Goal: Transaction & Acquisition: Purchase product/service

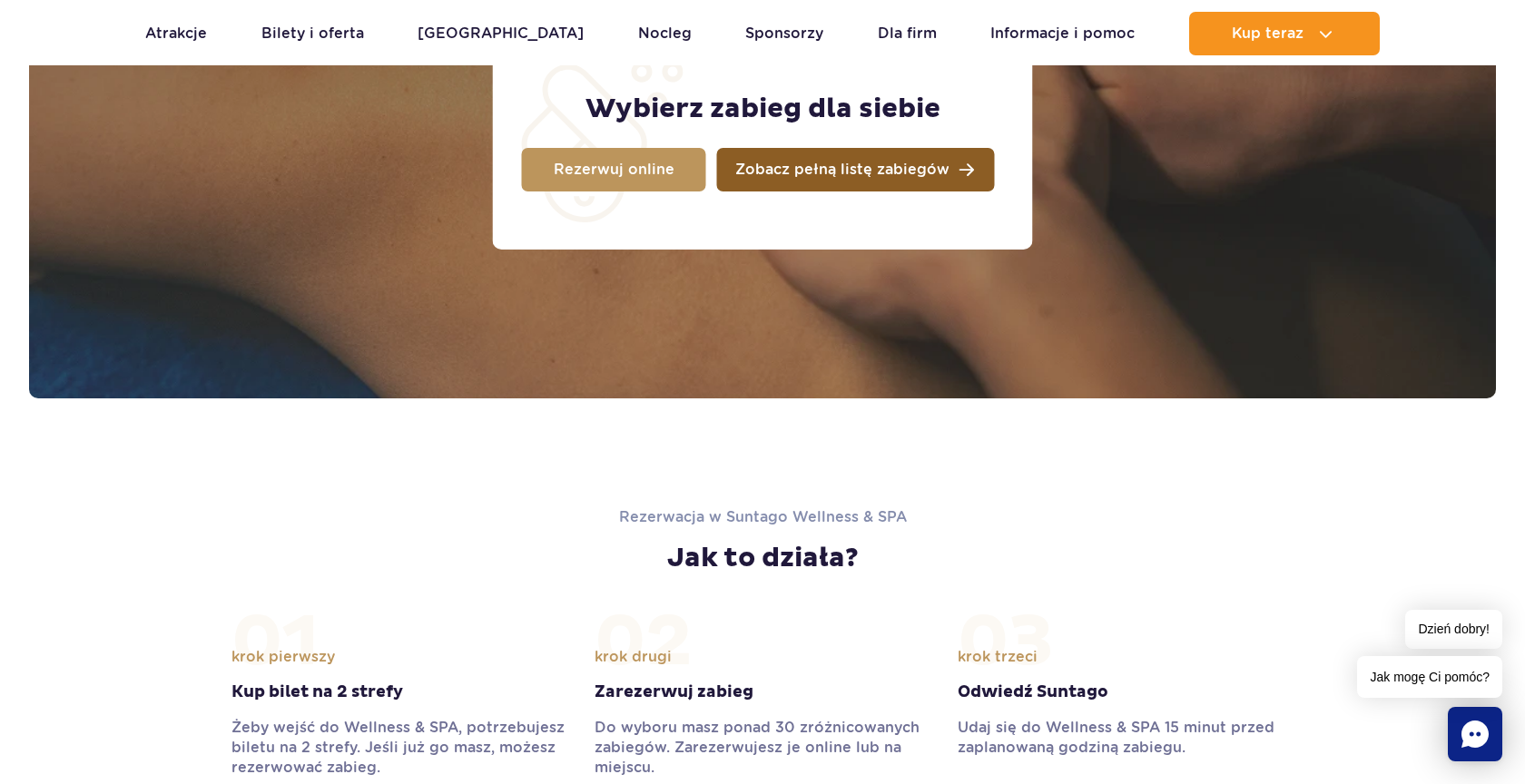
scroll to position [1618, 0]
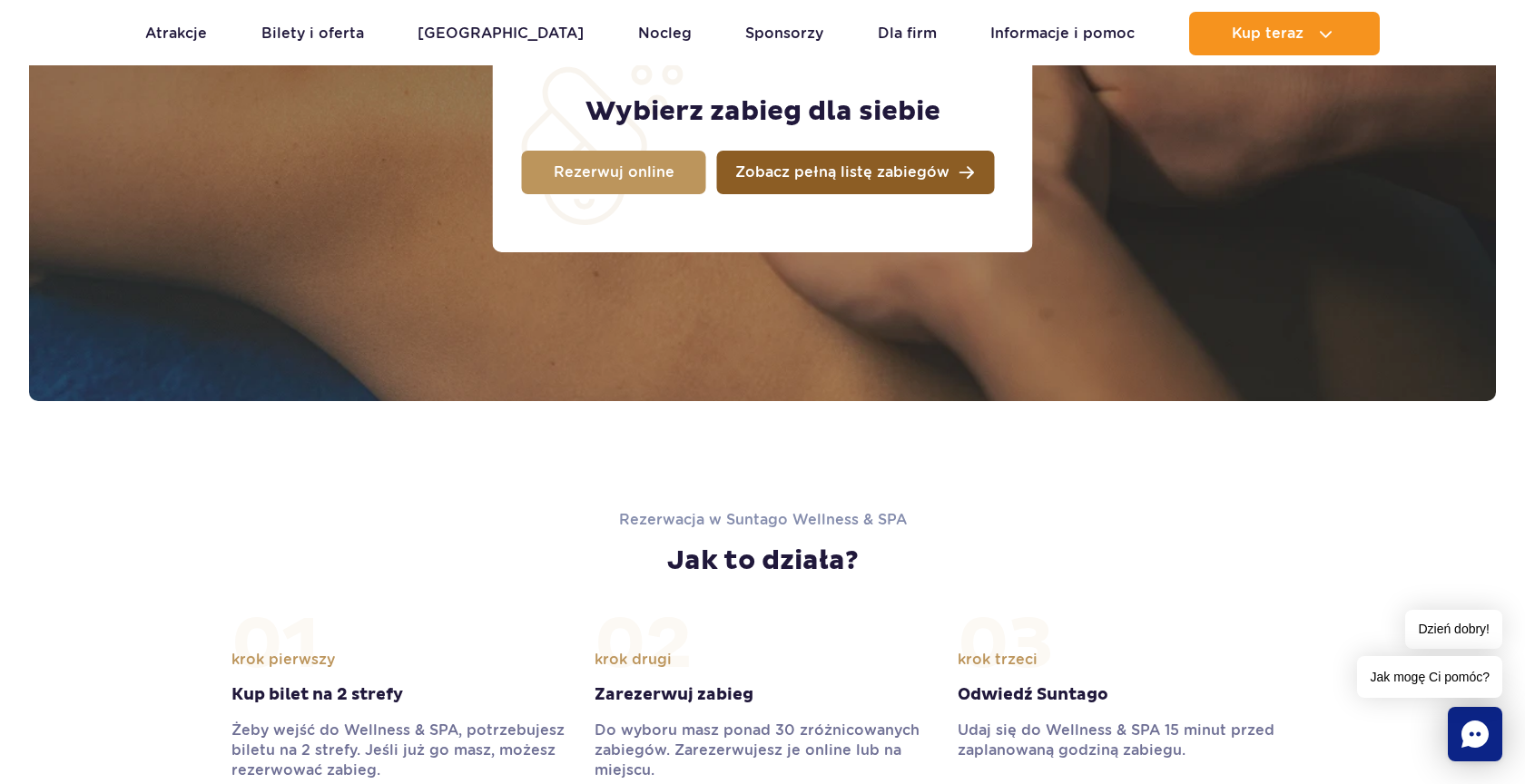
click at [857, 160] on link "Zobacz pełną listę zabiegów" at bounding box center [856, 172] width 277 height 43
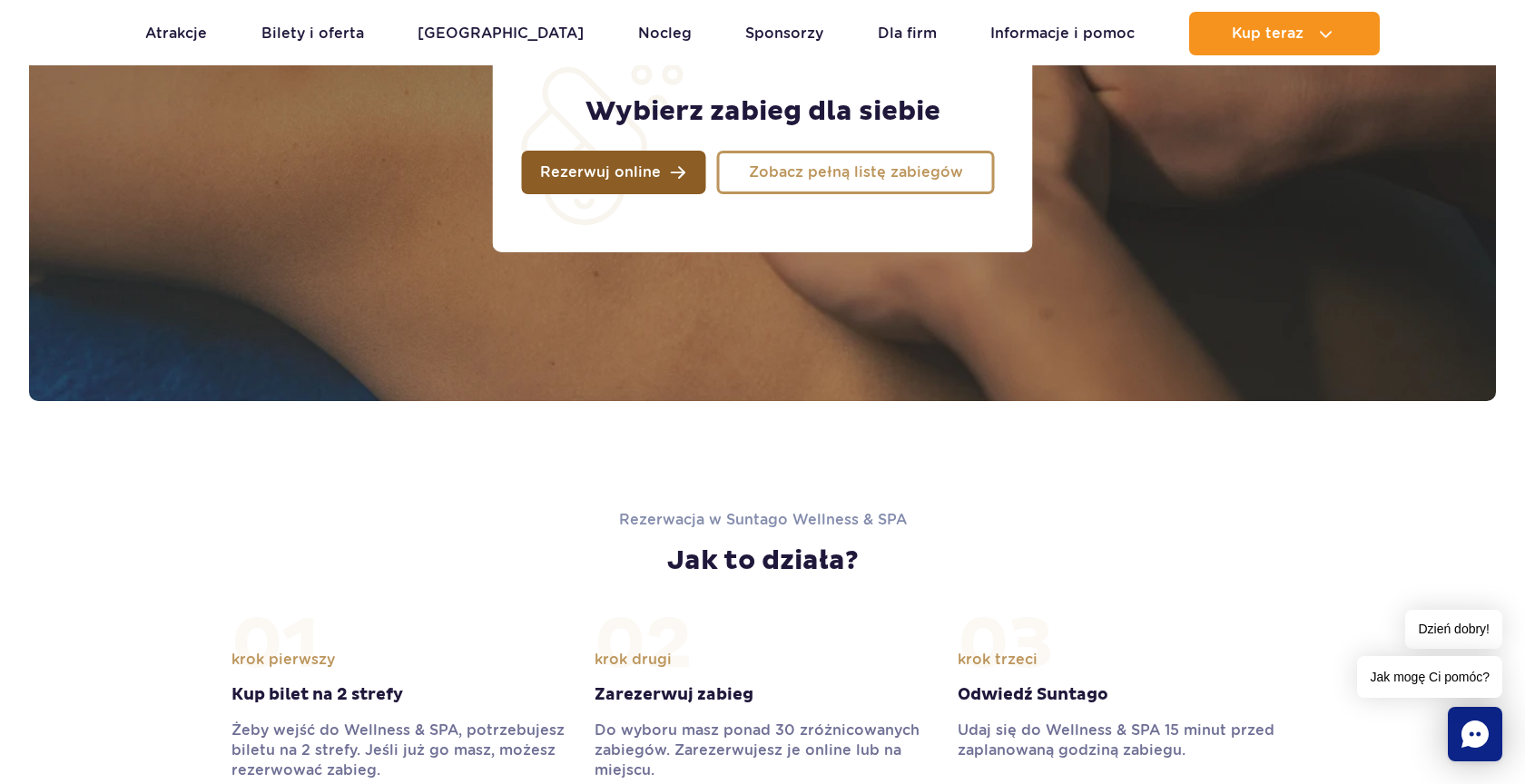
click at [567, 183] on link "Rezerwuj online" at bounding box center [614, 172] width 184 height 43
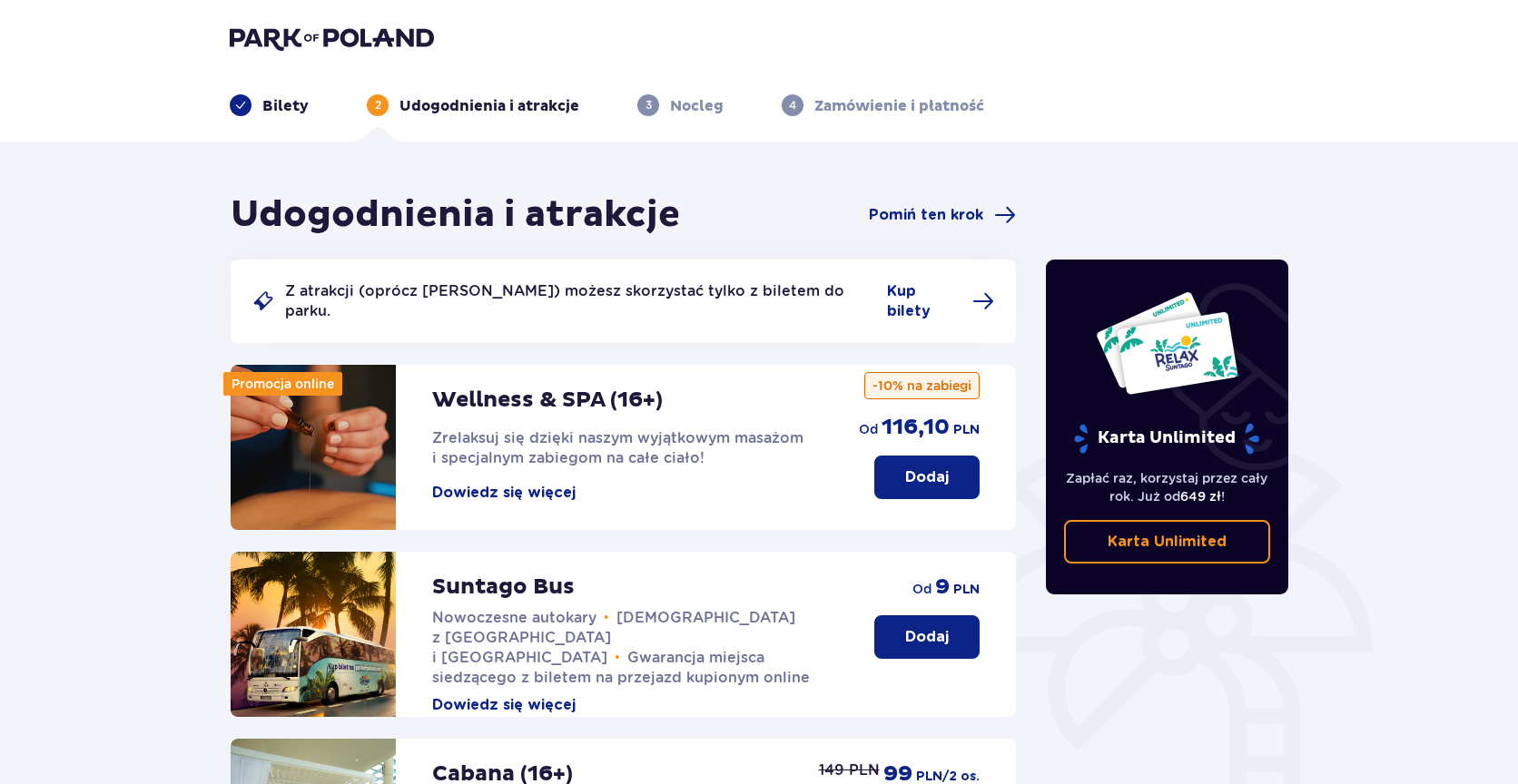
click at [1091, 555] on link "Karta Unlimited" at bounding box center [1168, 542] width 207 height 43
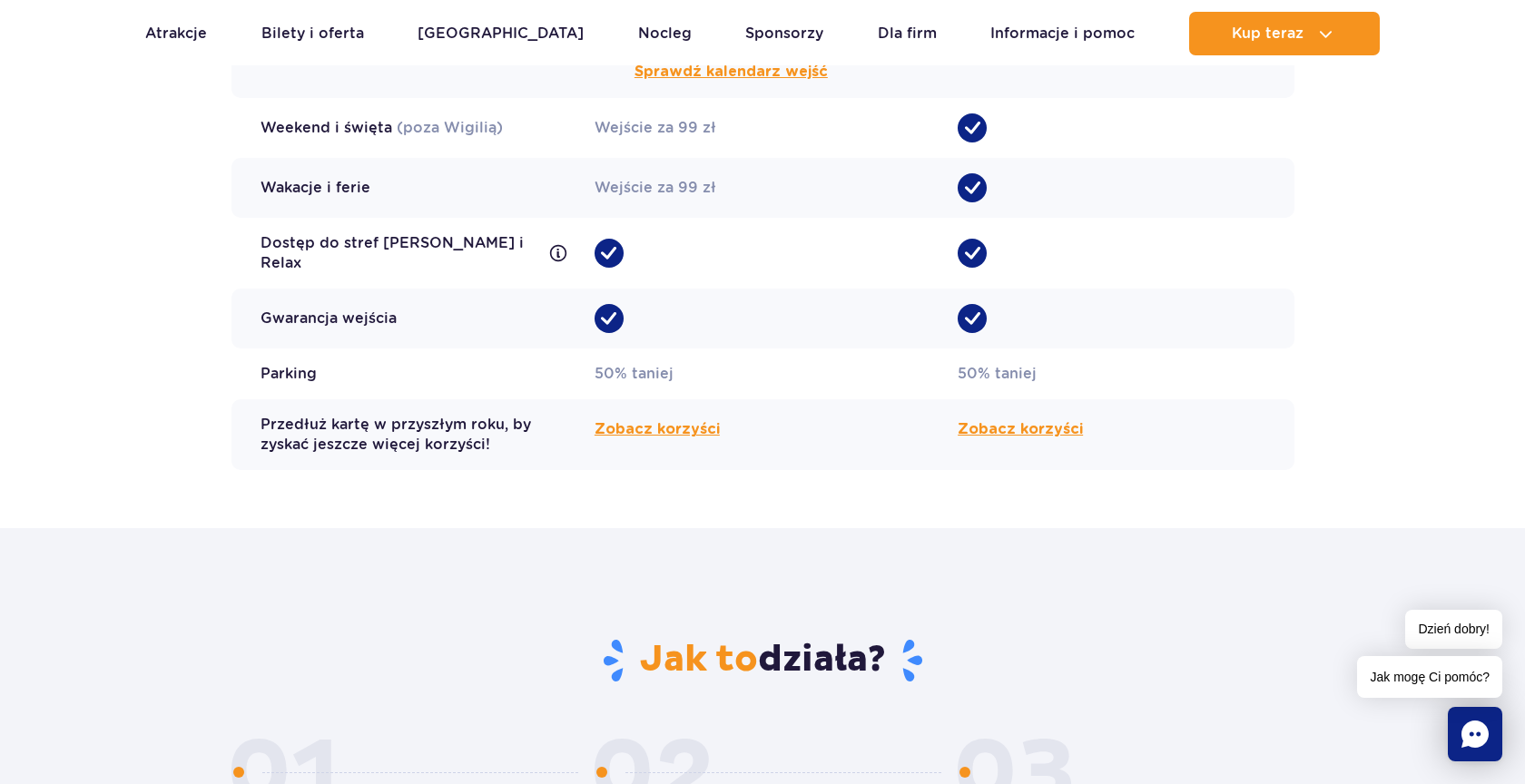
scroll to position [1754, 0]
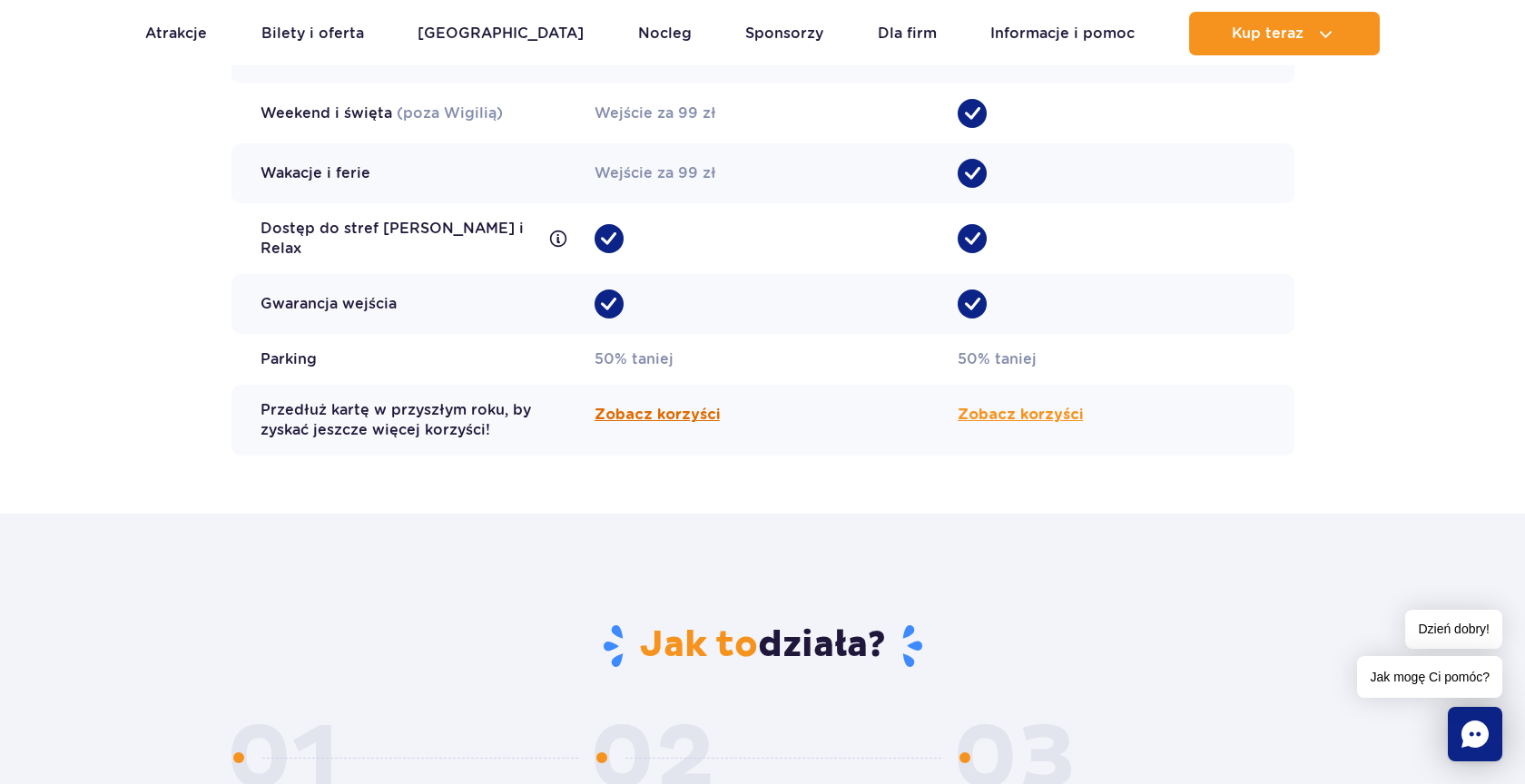
click at [649, 407] on span "Zobacz korzyści" at bounding box center [656, 415] width 125 height 22
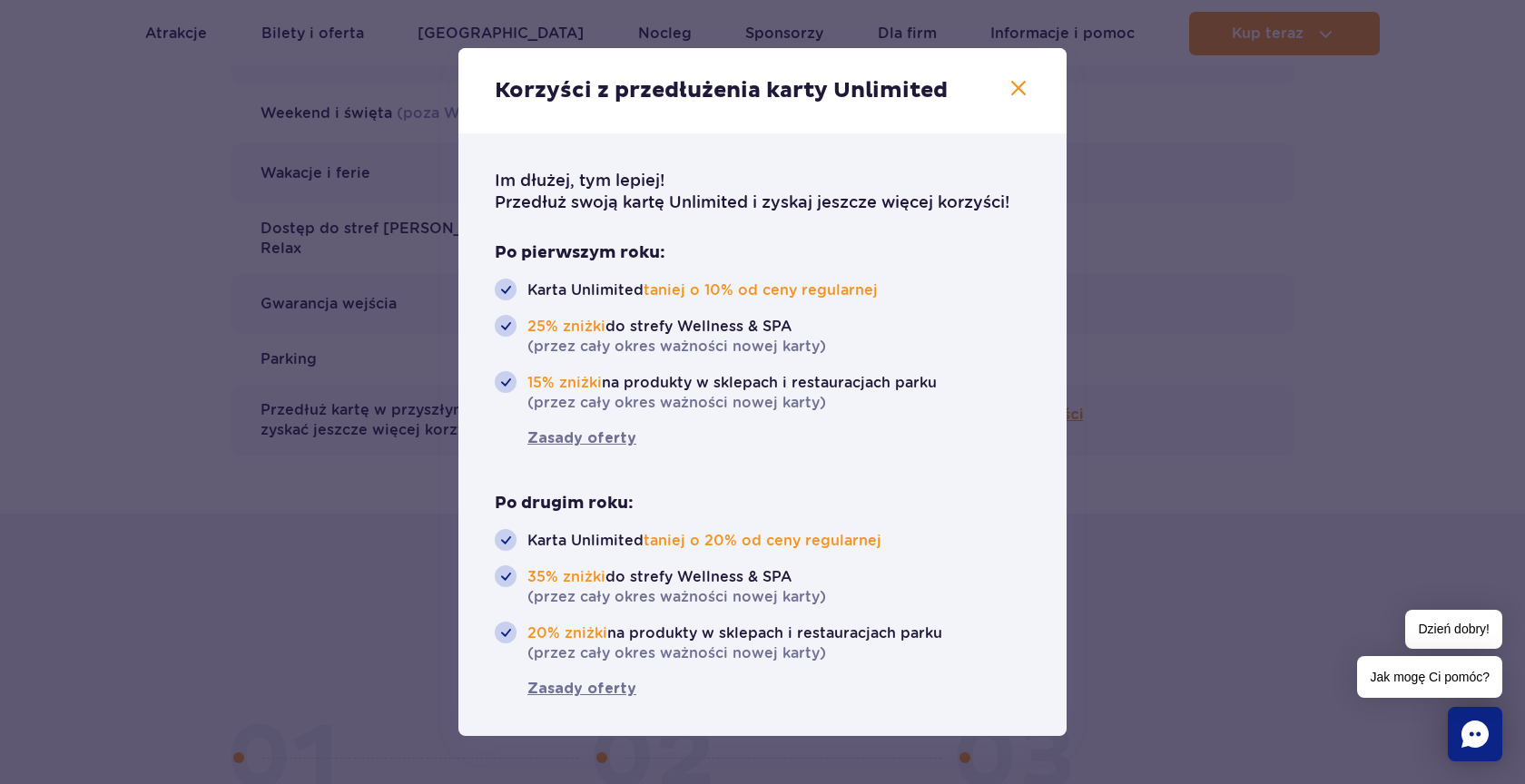
click at [1012, 98] on icon "button" at bounding box center [1018, 88] width 22 height 22
